Goal: Task Accomplishment & Management: Use online tool/utility

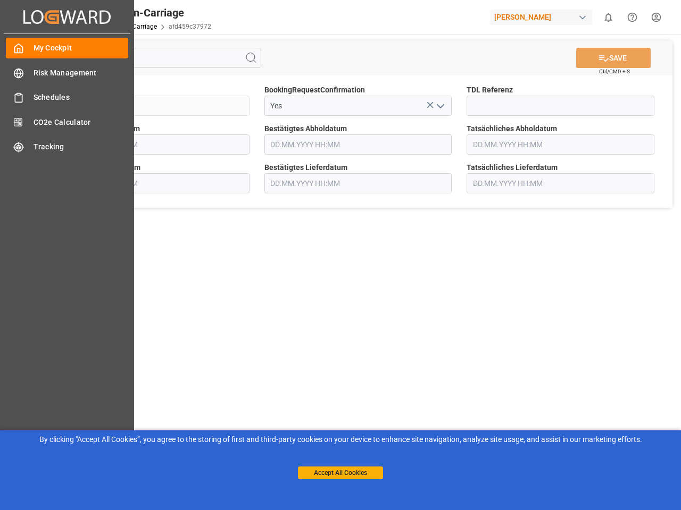
type input "[DATE] 00:00"
click at [340, 255] on main "SAVE Ctrl/CMD + S Sendung QKA25-010748 BookingRequestConfirmation Yes TDL Refer…" at bounding box center [357, 269] width 641 height 471
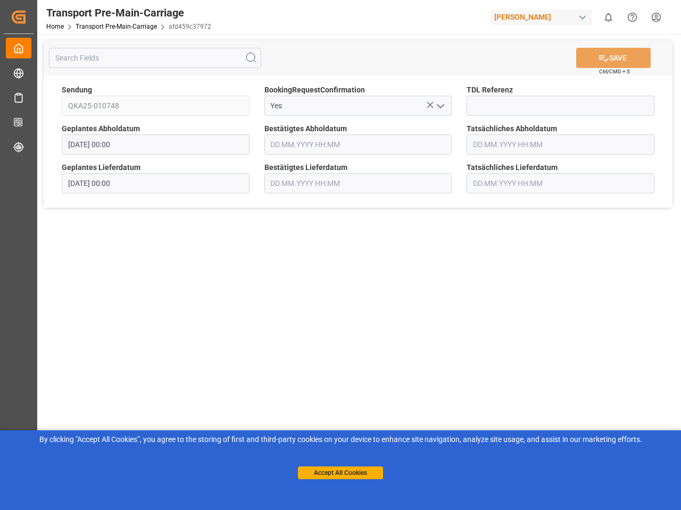
click at [27, 16] on icon "Created by potrace 1.15, written by [PERSON_NAME] [DATE]-[DATE]" at bounding box center [19, 17] width 16 height 17
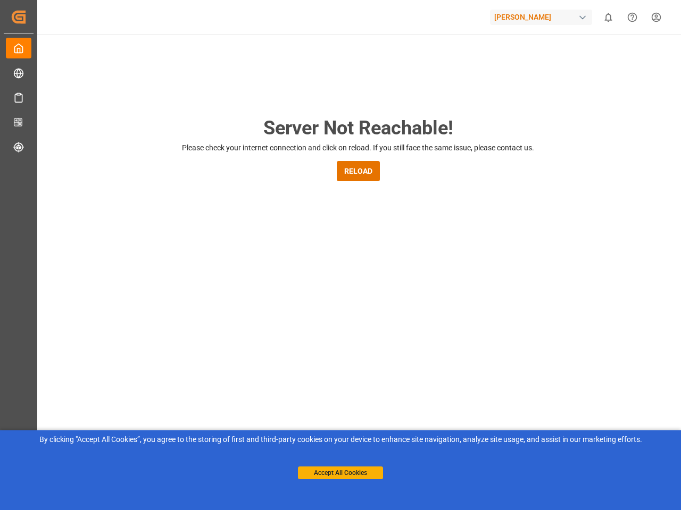
click at [543, 17] on div "[PERSON_NAME]" at bounding box center [541, 17] width 102 height 15
click at [608, 17] on html "Created by potrace 1.15, written by [PERSON_NAME] [DATE]-[DATE] Created by potr…" at bounding box center [340, 255] width 681 height 510
click at [632, 17] on icon "Help Center" at bounding box center [631, 17] width 11 height 11
click at [251, 58] on div "Server Not Reachable! Please check your internet connection and click on reload…" at bounding box center [357, 407] width 645 height 746
click at [613, 58] on div "Server Not Reachable! Please check your internet connection and click on reload…" at bounding box center [357, 407] width 645 height 746
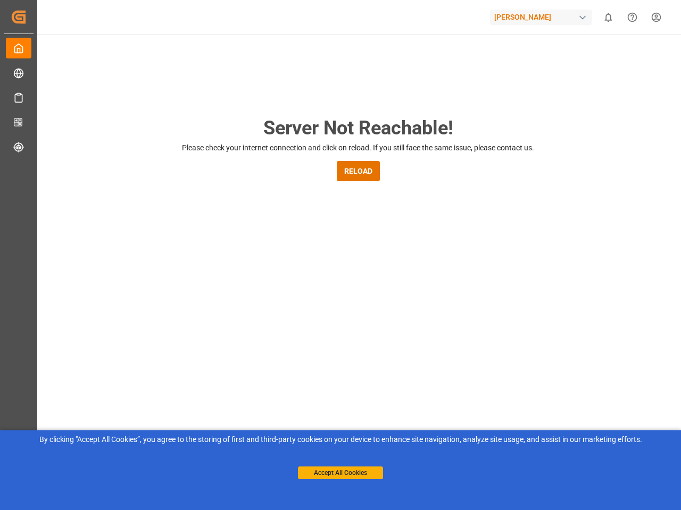
click at [430, 105] on div "Server Not Reachable! Please check your internet connection and click on reload…" at bounding box center [357, 407] width 645 height 746
click at [440, 106] on div "Server Not Reachable! Please check your internet connection and click on reload…" at bounding box center [357, 407] width 645 height 746
click at [340, 473] on button "Accept All Cookies" at bounding box center [340, 473] width 85 height 13
